Goal: Task Accomplishment & Management: Complete application form

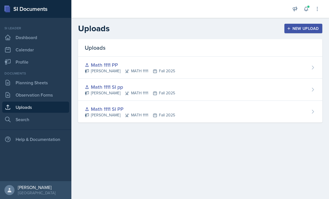
click at [44, 85] on link "Planning Sheets" at bounding box center [35, 82] width 67 height 11
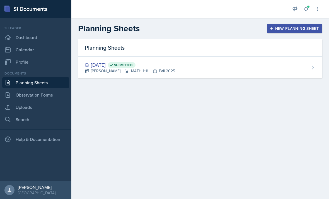
click at [49, 97] on link "Observation Forms" at bounding box center [35, 94] width 67 height 11
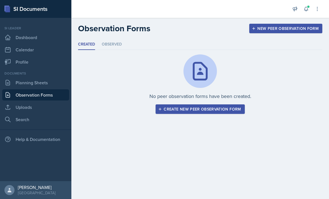
click at [224, 110] on div "Create new peer observation form" at bounding box center [200, 109] width 82 height 4
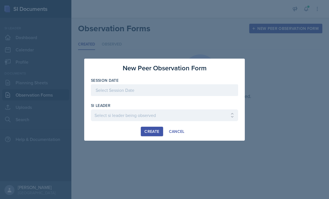
click at [209, 99] on div at bounding box center [164, 99] width 147 height 6
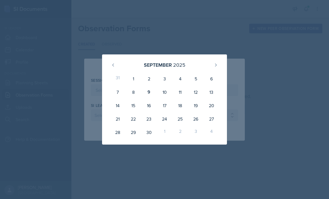
click at [240, 60] on div at bounding box center [164, 99] width 329 height 199
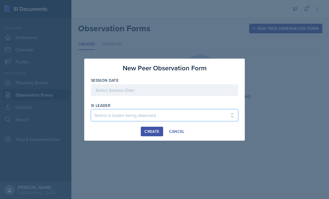
click at [199, 112] on select "Select si leader being observed [PERSON_NAME] / PSYC 2500 / The Phantoms of The…" at bounding box center [164, 115] width 147 height 12
select select "ae0f4e83-d822-447b-94aa-029ac33c7751"
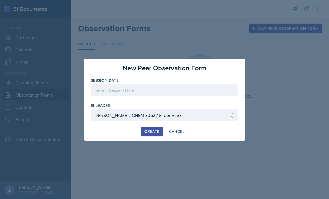
click at [189, 89] on div at bounding box center [164, 90] width 147 height 12
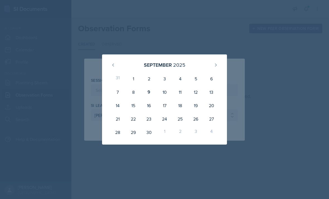
click at [132, 105] on div "15" at bounding box center [134, 105] width 16 height 13
type input "[DATE]"
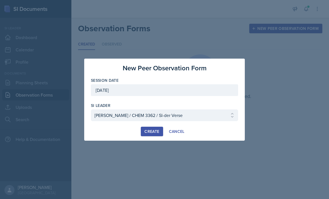
click at [154, 131] on div "Create" at bounding box center [152, 131] width 15 height 4
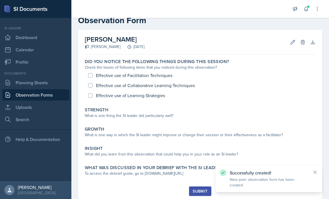
scroll to position [13, 0]
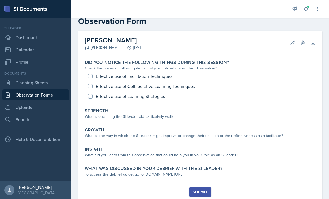
click at [240, 47] on button "Delete" at bounding box center [303, 43] width 10 height 10
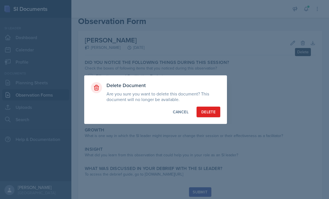
click at [212, 110] on div "Delete" at bounding box center [208, 112] width 14 height 6
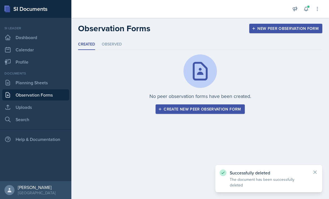
click at [109, 48] on li "Observed" at bounding box center [112, 44] width 20 height 11
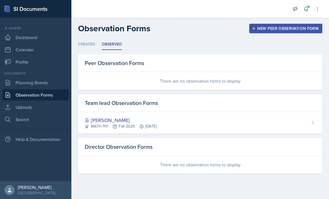
click at [116, 118] on div "[PERSON_NAME]" at bounding box center [121, 120] width 72 height 8
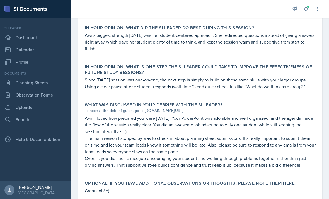
scroll to position [330, 0]
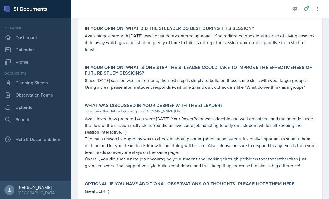
click at [47, 82] on link "Planning Sheets" at bounding box center [35, 82] width 67 height 11
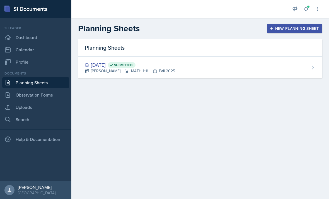
click at [240, 27] on div "New Planning Sheet" at bounding box center [295, 28] width 48 height 4
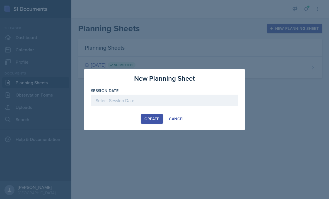
click at [177, 106] on div at bounding box center [164, 109] width 147 height 6
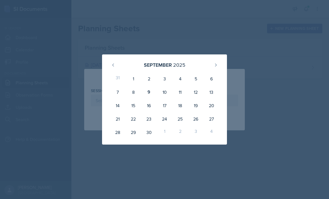
click at [132, 92] on div "8" at bounding box center [134, 91] width 16 height 13
type input "[DATE]"
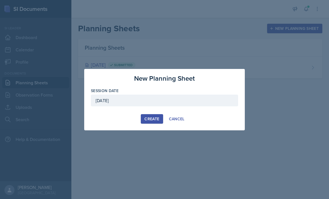
click at [153, 117] on div "Create" at bounding box center [152, 119] width 15 height 4
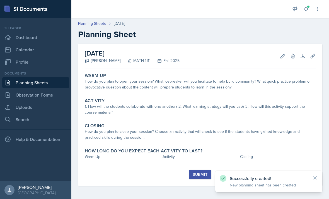
scroll to position [18, 0]
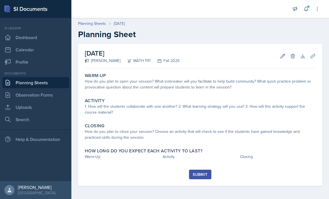
click at [210, 78] on div "How do you plan to open your session? What icebreaker will you facilitate to he…" at bounding box center [200, 84] width 231 height 12
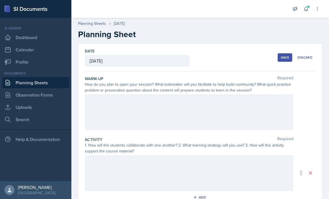
click at [190, 94] on div at bounding box center [189, 112] width 209 height 36
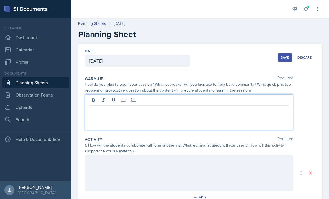
click at [240, 107] on p at bounding box center [189, 110] width 199 height 7
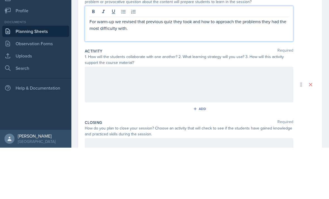
scroll to position [41, 0]
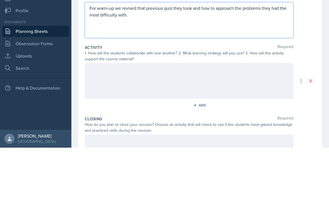
click at [202, 114] on div at bounding box center [189, 132] width 209 height 36
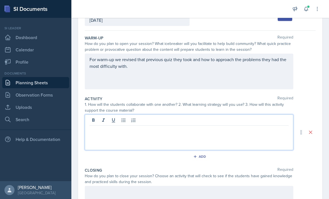
click at [169, 127] on p at bounding box center [189, 130] width 199 height 7
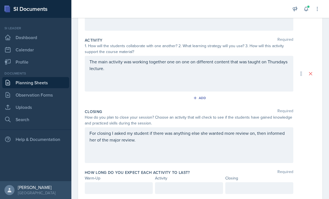
scroll to position [99, 0]
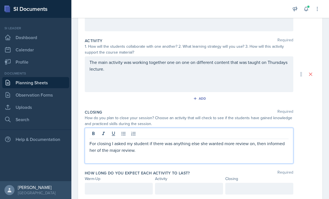
click at [240, 66] on div "The main activity was working together one on one on different content that was…" at bounding box center [200, 74] width 231 height 36
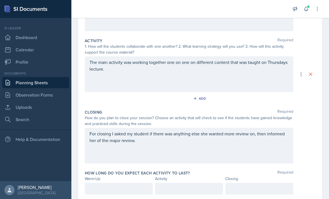
click at [106, 183] on div at bounding box center [119, 189] width 68 height 12
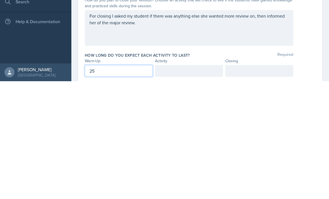
click at [189, 183] on div at bounding box center [189, 189] width 68 height 12
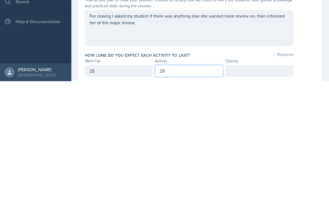
click at [240, 183] on div at bounding box center [259, 189] width 68 height 12
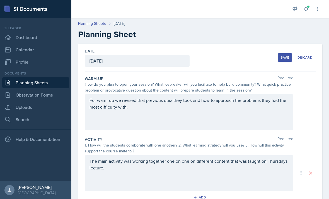
scroll to position [0, 0]
click at [240, 58] on div "Save" at bounding box center [285, 57] width 8 height 4
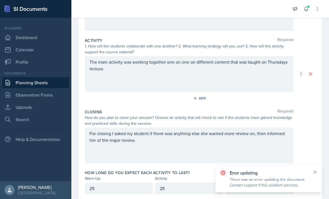
scroll to position [99, 0]
click at [240, 75] on div "The main activity was working together one on one on different content that was…" at bounding box center [189, 74] width 209 height 36
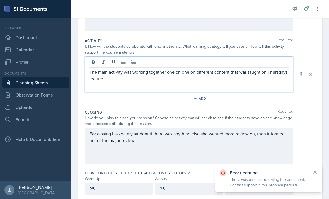
click at [240, 76] on p "The main activity was working together one on one on different content that was…" at bounding box center [189, 75] width 199 height 13
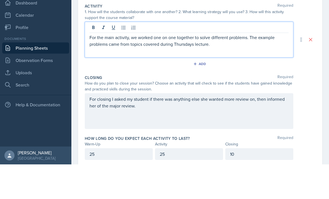
scroll to position [18, 0]
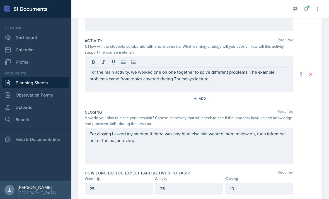
click at [240, 71] on icon at bounding box center [302, 74] width 6 height 6
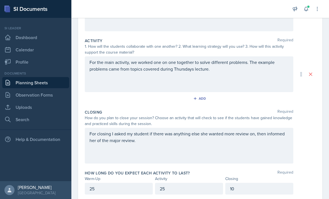
click at [240, 71] on icon at bounding box center [311, 74] width 6 height 6
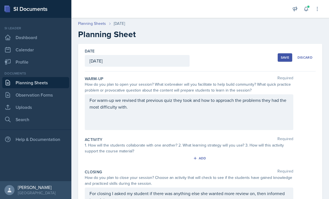
scroll to position [0, 0]
click at [240, 53] on button "Save" at bounding box center [285, 57] width 15 height 8
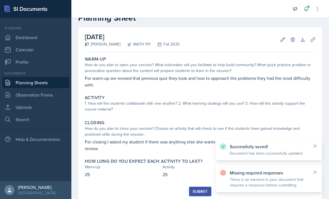
scroll to position [16, 0]
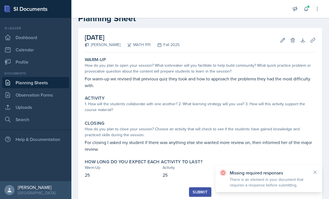
click at [197, 190] on div "Submit" at bounding box center [200, 192] width 15 height 4
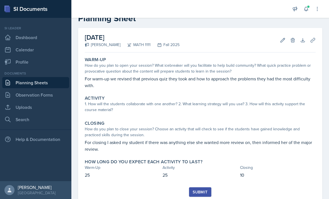
click at [240, 37] on icon at bounding box center [283, 40] width 6 height 6
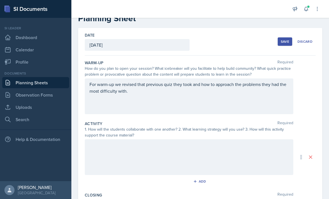
click at [235, 139] on div at bounding box center [189, 157] width 209 height 36
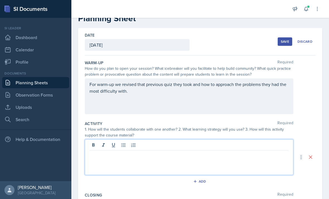
click at [240, 152] on p at bounding box center [189, 155] width 199 height 7
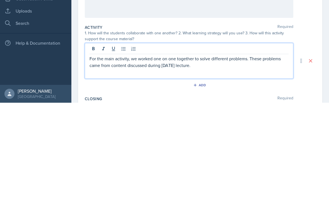
click at [216, 152] on p "For the main activity, we worked one on one together to solve different problem…" at bounding box center [189, 158] width 199 height 13
copy p "For the main activity, we worked one on one together to solve different problem…"
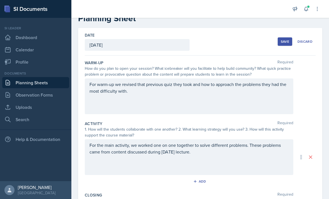
click at [240, 39] on div "Save" at bounding box center [285, 41] width 8 height 4
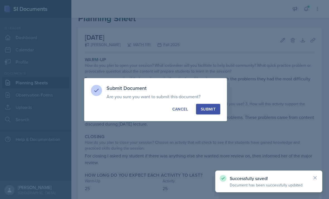
click at [209, 112] on button "Submit" at bounding box center [208, 109] width 24 height 11
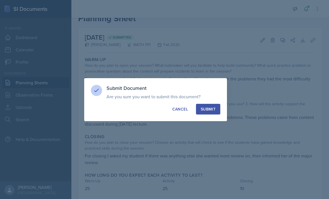
scroll to position [13, 0]
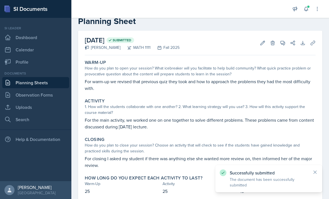
click at [21, 82] on link "Planning Sheets" at bounding box center [35, 82] width 67 height 11
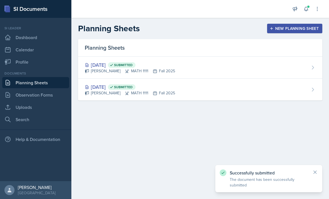
click at [240, 25] on button "New Planning Sheet" at bounding box center [294, 28] width 55 height 9
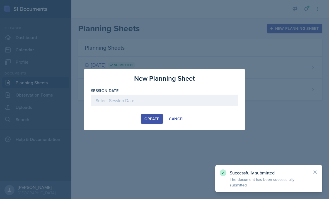
click at [208, 102] on div at bounding box center [164, 101] width 147 height 12
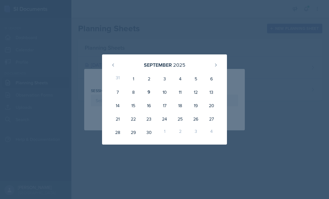
click at [164, 92] on div "10" at bounding box center [165, 91] width 16 height 13
type input "[DATE]"
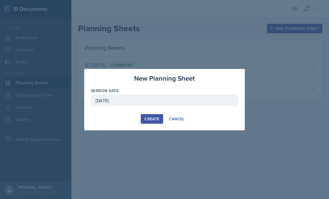
click at [157, 120] on div "Create" at bounding box center [152, 119] width 15 height 4
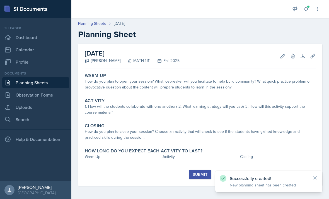
click at [240, 85] on div "How do you plan to open your session? What icebreaker will you facilitate to he…" at bounding box center [200, 84] width 231 height 12
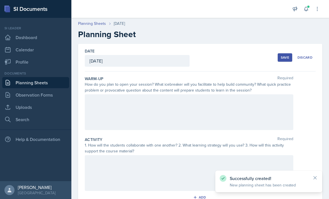
click at [232, 110] on div at bounding box center [189, 112] width 209 height 36
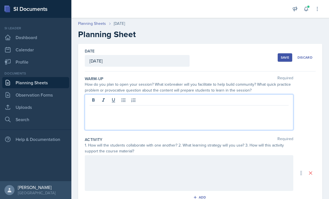
click at [240, 120] on div at bounding box center [189, 112] width 209 height 36
click at [240, 104] on div at bounding box center [189, 100] width 199 height 9
click at [240, 116] on div at bounding box center [189, 112] width 209 height 36
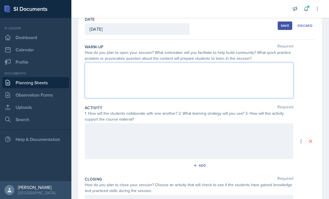
scroll to position [32, 0]
click at [240, 71] on p at bounding box center [189, 68] width 199 height 7
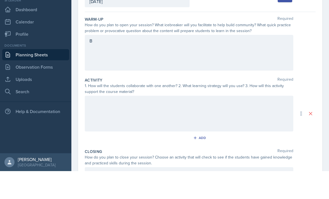
scroll to position [18, 0]
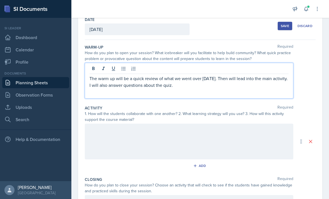
click at [184, 124] on div at bounding box center [189, 142] width 209 height 36
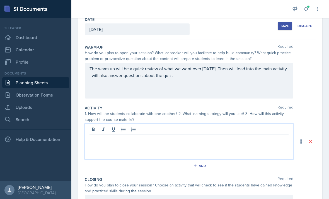
click at [212, 136] on p at bounding box center [189, 139] width 199 height 7
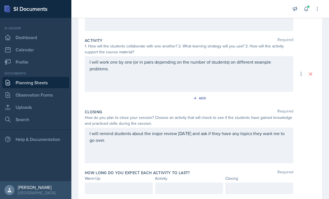
scroll to position [99, 0]
click at [108, 183] on div at bounding box center [119, 189] width 68 height 12
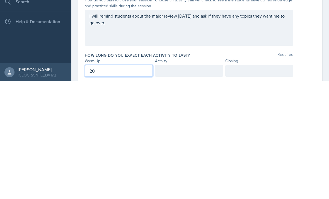
click at [202, 183] on div at bounding box center [189, 189] width 68 height 12
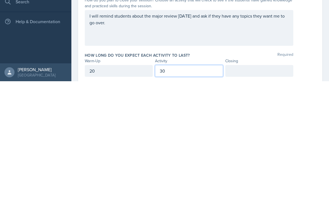
click at [240, 183] on div at bounding box center [259, 189] width 68 height 12
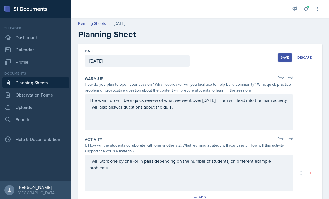
scroll to position [0, 0]
click at [157, 155] on div "I will work one by one (or in pairs depending on the number of students) on dif…" at bounding box center [189, 173] width 209 height 36
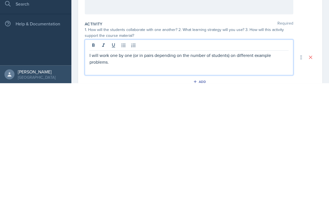
click at [151, 167] on p "I will work one by one (or in pairs depending on the number of students) on dif…" at bounding box center [189, 173] width 199 height 13
copy p "I will work one by one (or in pairs depending on the number of students) on dif…"
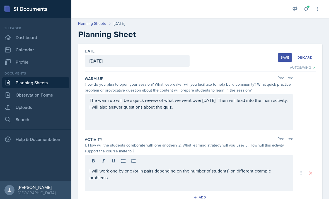
click at [240, 55] on div "Save" at bounding box center [285, 57] width 8 height 4
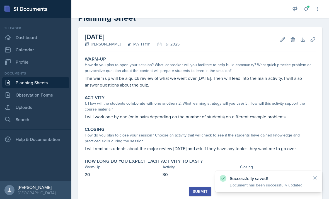
scroll to position [16, 0]
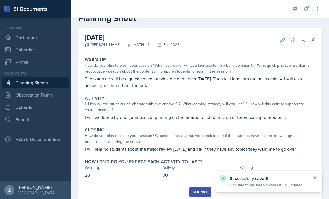
click at [199, 190] on div "Submit" at bounding box center [200, 192] width 15 height 4
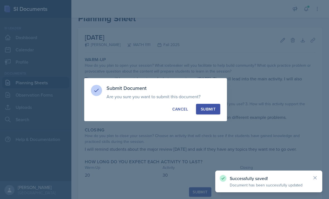
click at [214, 108] on div "Submit" at bounding box center [208, 109] width 15 height 6
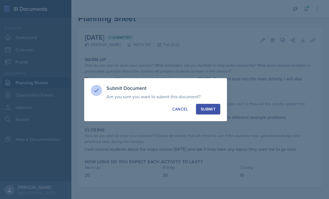
scroll to position [0, 0]
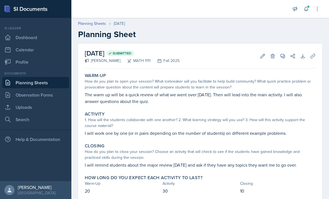
click at [18, 77] on link "Planning Sheets" at bounding box center [35, 82] width 67 height 11
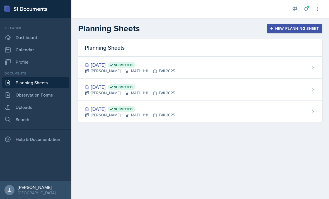
click at [240, 26] on div "New Planning Sheet" at bounding box center [295, 28] width 48 height 4
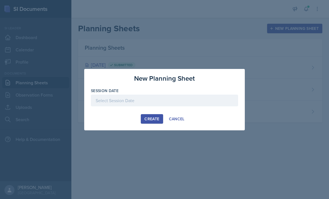
click at [166, 120] on button "Cancel" at bounding box center [176, 118] width 23 height 9
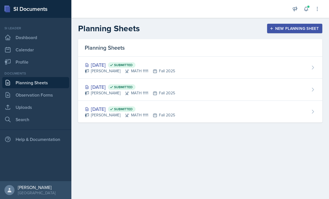
click at [240, 27] on div "New Planning Sheet" at bounding box center [295, 28] width 48 height 4
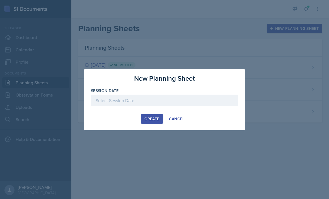
click at [157, 136] on div at bounding box center [164, 99] width 329 height 199
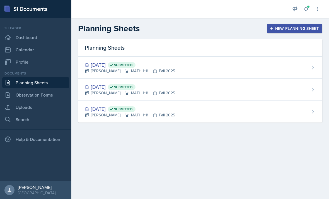
click at [240, 27] on div "New Planning Sheet" at bounding box center [295, 28] width 48 height 4
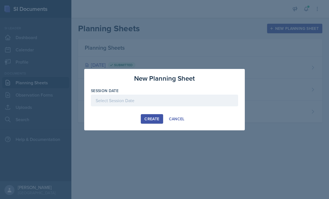
click at [118, 117] on div "Create Cancel" at bounding box center [164, 118] width 147 height 9
click at [122, 118] on div "Create Cancel" at bounding box center [164, 118] width 147 height 9
click at [110, 118] on div "Create Cancel" at bounding box center [164, 118] width 147 height 9
click at [179, 136] on div at bounding box center [164, 99] width 329 height 199
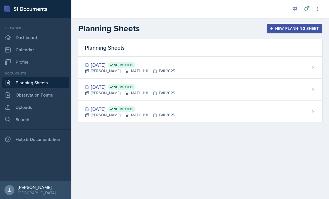
click at [309, 33] on button "New Planning Sheet" at bounding box center [294, 28] width 55 height 9
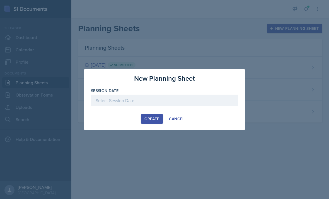
click at [220, 97] on div at bounding box center [164, 101] width 147 height 12
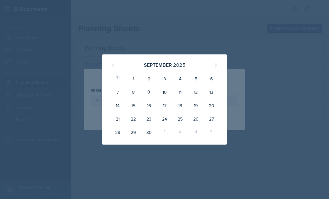
click at [196, 90] on div "12" at bounding box center [196, 91] width 16 height 13
type input "[DATE]"
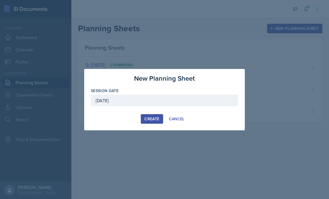
click at [156, 118] on div "Create" at bounding box center [152, 119] width 15 height 4
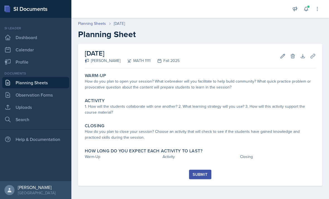
click at [193, 85] on div "How do you plan to open your session? What icebreaker will you facilitate to he…" at bounding box center [200, 84] width 231 height 12
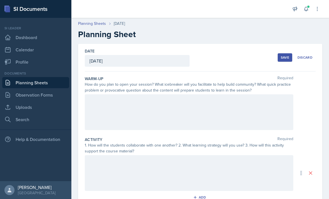
click at [212, 100] on div at bounding box center [189, 112] width 209 height 36
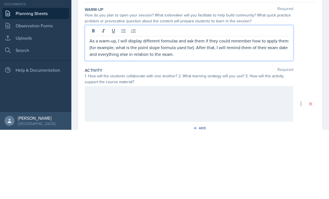
scroll to position [18, 0]
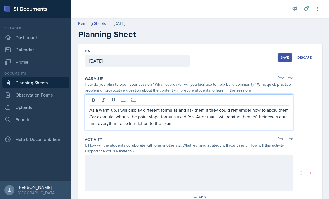
click at [240, 163] on div at bounding box center [189, 173] width 209 height 36
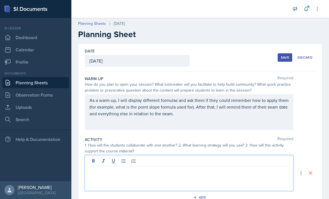
click at [235, 167] on p at bounding box center [189, 170] width 199 height 7
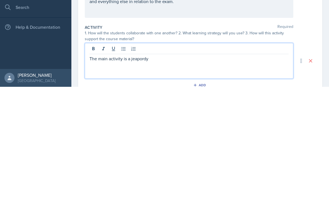
click at [141, 167] on p "The main activity is a jeapordy" at bounding box center [189, 170] width 199 height 7
click at [238, 155] on div "The main activity is a jeapordy" at bounding box center [189, 173] width 209 height 36
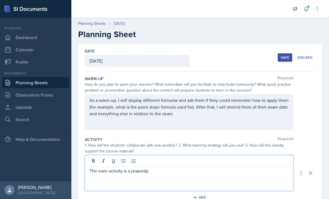
click at [148, 167] on p "The main activity is a jeapordy" at bounding box center [189, 170] width 199 height 7
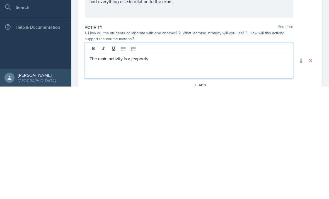
click at [140, 167] on p "The main activity is a jeapordy" at bounding box center [189, 170] width 199 height 7
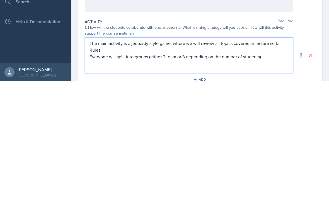
click at [148, 171] on p "Everyone will split into groups (either 2 team or 3 depending on the number of …" at bounding box center [189, 174] width 199 height 7
click at [179, 171] on p "Everyone will split into teams (either 2 team or 3 depending on the number of s…" at bounding box center [189, 174] width 199 height 7
click at [272, 171] on p "Everyone will split into teams (either 2 teams or 3 depending on the number of …" at bounding box center [189, 174] width 199 height 7
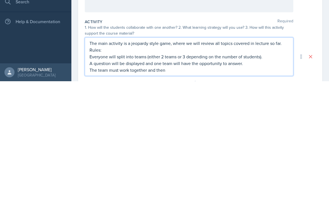
click at [170, 178] on p "A question will be displayed and one team will have the opportunity to answer." at bounding box center [189, 181] width 199 height 7
click at [251, 178] on p "A question will be displayed and both teams will have the opportunity to answer." at bounding box center [189, 181] width 199 height 7
click at [188, 184] on p "The team must work together and then" at bounding box center [189, 187] width 199 height 7
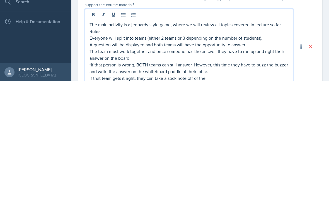
scroll to position [29, 0]
click at [226, 192] on p "If that team gets it right, they can take a stick note off of the" at bounding box center [189, 195] width 199 height 7
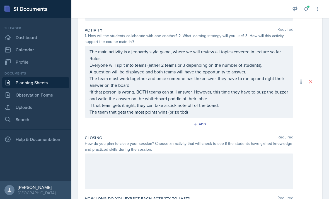
scroll to position [115, 0]
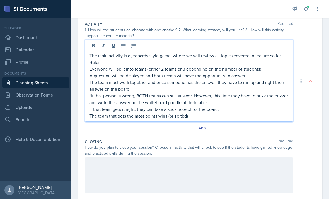
click at [218, 106] on p "If that team gets it right, they can take a stick note off of the board." at bounding box center [189, 109] width 199 height 7
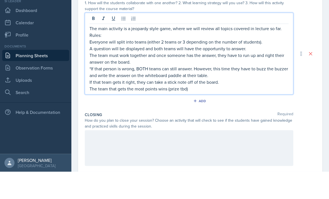
click at [205, 112] on p "The team that gets the most points wins (prize tbd)" at bounding box center [189, 115] width 199 height 7
click at [208, 112] on p "The team that gets the most points wins (prize tbd)" at bounding box center [189, 115] width 199 height 7
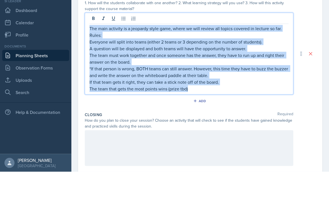
copy div "The main activity is a jeopardy style game, where we will review all topics cov…"
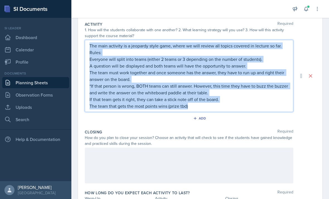
click at [302, 135] on div "How do you plan to close your session? Choose an activity that will check to se…" at bounding box center [200, 141] width 231 height 12
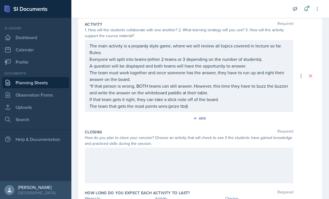
click at [214, 148] on div at bounding box center [189, 166] width 209 height 36
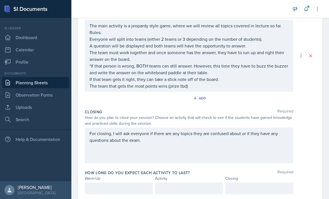
scroll to position [135, 0]
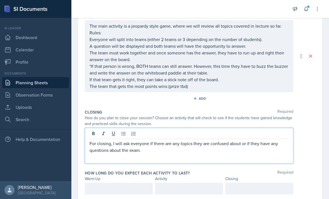
click at [198, 183] on div at bounding box center [189, 189] width 68 height 12
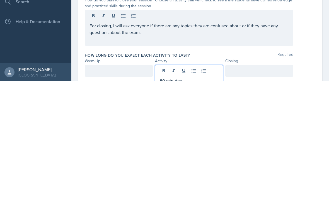
click at [130, 183] on div at bounding box center [119, 189] width 68 height 12
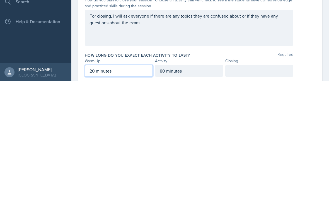
click at [258, 183] on div at bounding box center [259, 189] width 68 height 12
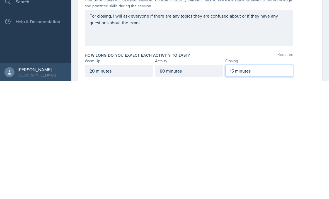
click at [123, 183] on div "20 minutes" at bounding box center [119, 189] width 68 height 12
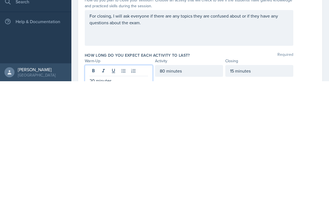
click at [96, 195] on p "20 minutes" at bounding box center [119, 198] width 59 height 7
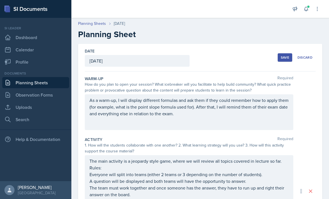
scroll to position [0, 0]
click at [288, 53] on button "Save" at bounding box center [285, 57] width 15 height 8
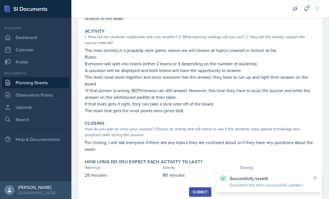
scroll to position [90, 0]
click at [200, 190] on div "Submit" at bounding box center [200, 192] width 15 height 4
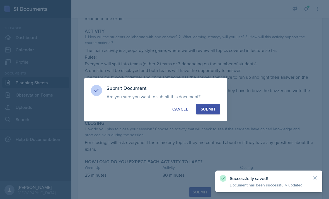
click at [214, 106] on div "Submit" at bounding box center [208, 109] width 15 height 6
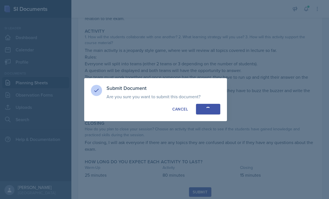
scroll to position [73, 0]
